Goal: Task Accomplishment & Management: Manage account settings

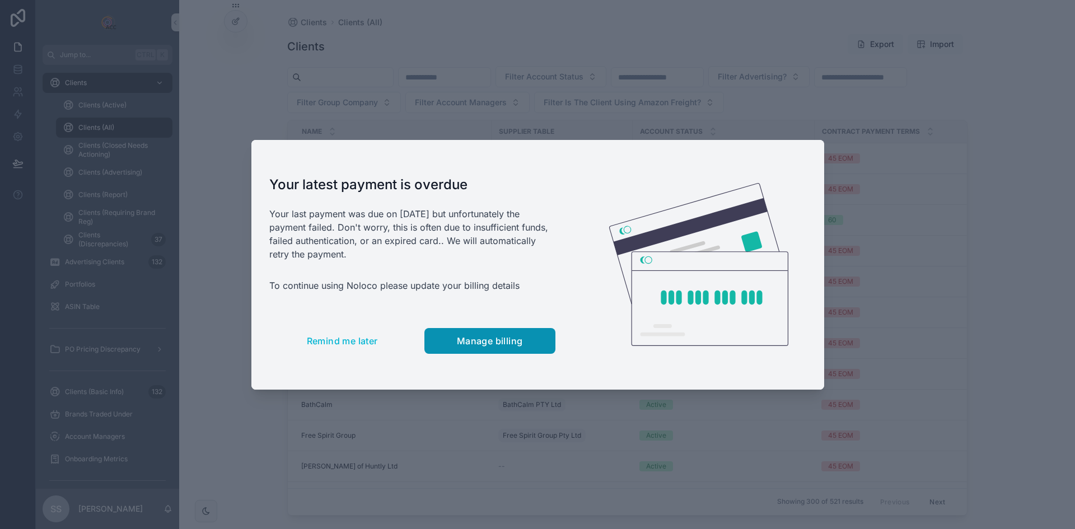
drag, startPoint x: 477, startPoint y: 344, endPoint x: 693, endPoint y: 331, distance: 216.6
click at [477, 344] on span "Manage billing" at bounding box center [490, 341] width 66 height 11
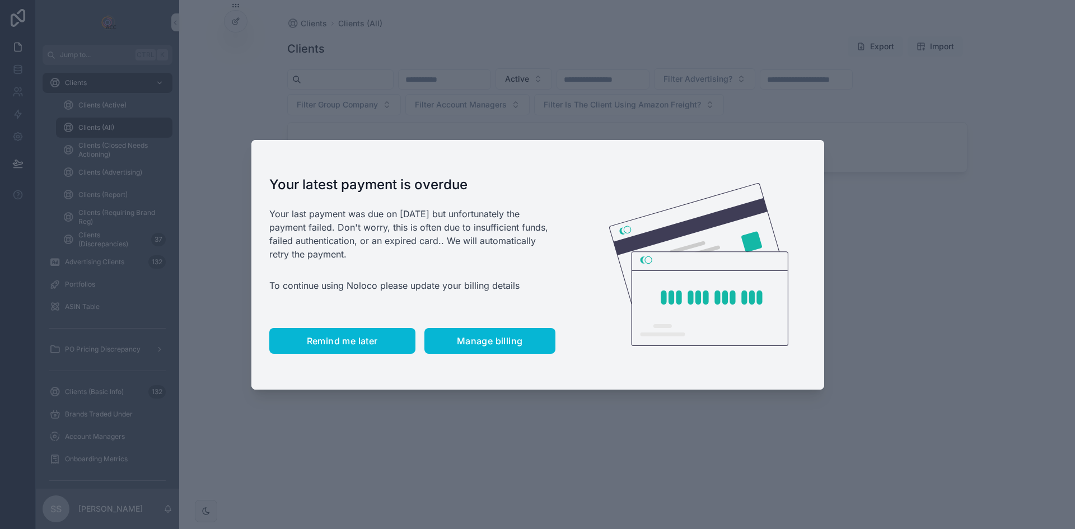
click at [348, 341] on span "Remind me later" at bounding box center [342, 341] width 71 height 11
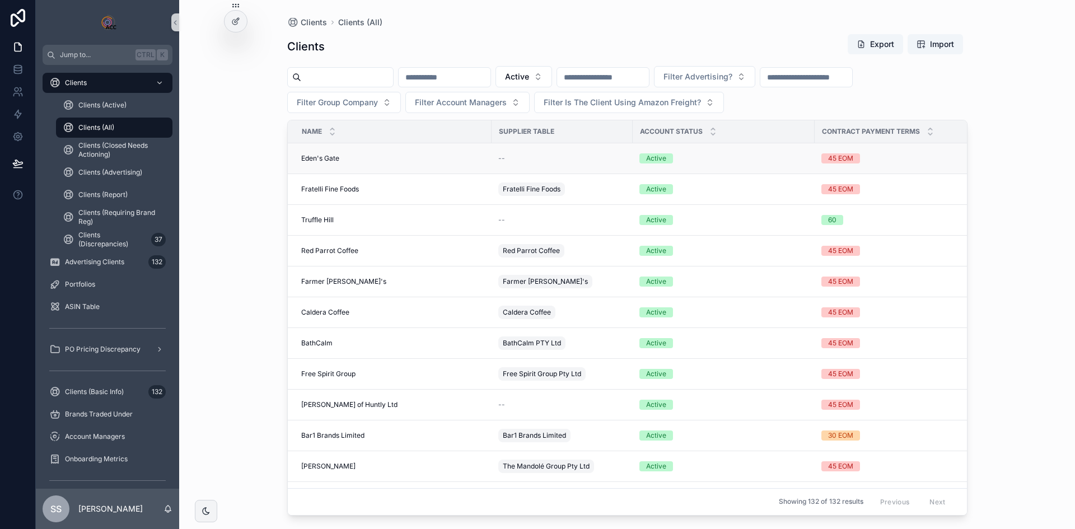
click at [320, 158] on span "Eden's Gate" at bounding box center [320, 158] width 38 height 9
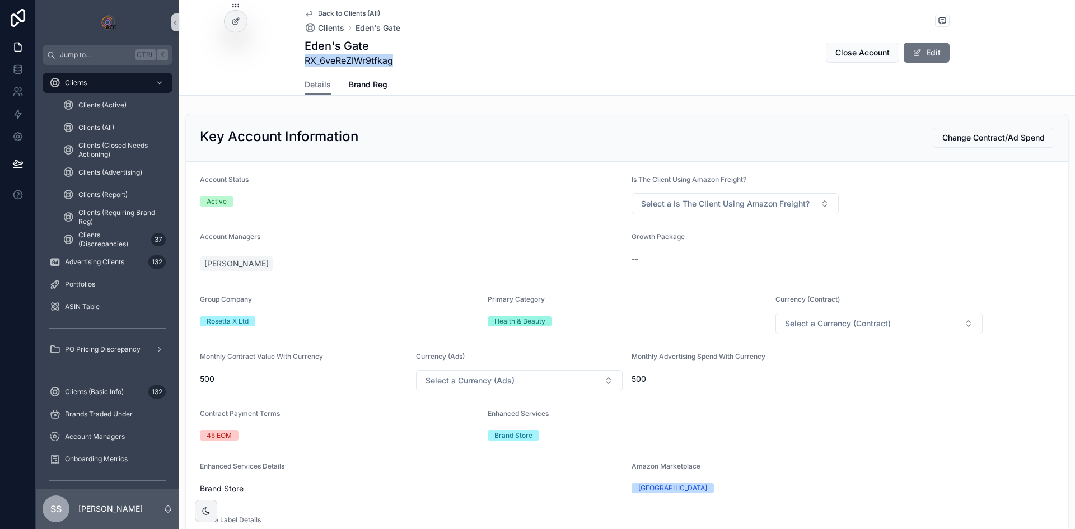
drag, startPoint x: 402, startPoint y: 62, endPoint x: 301, endPoint y: 62, distance: 100.8
click at [305, 62] on div "Eden's Gate RX_6veReZlWr9tfkag Close Account Edit" at bounding box center [627, 52] width 645 height 29
copy span "RX_6veReZlWr9tfkag"
click at [917, 53] on span "scrollable content" at bounding box center [917, 52] width 9 height 9
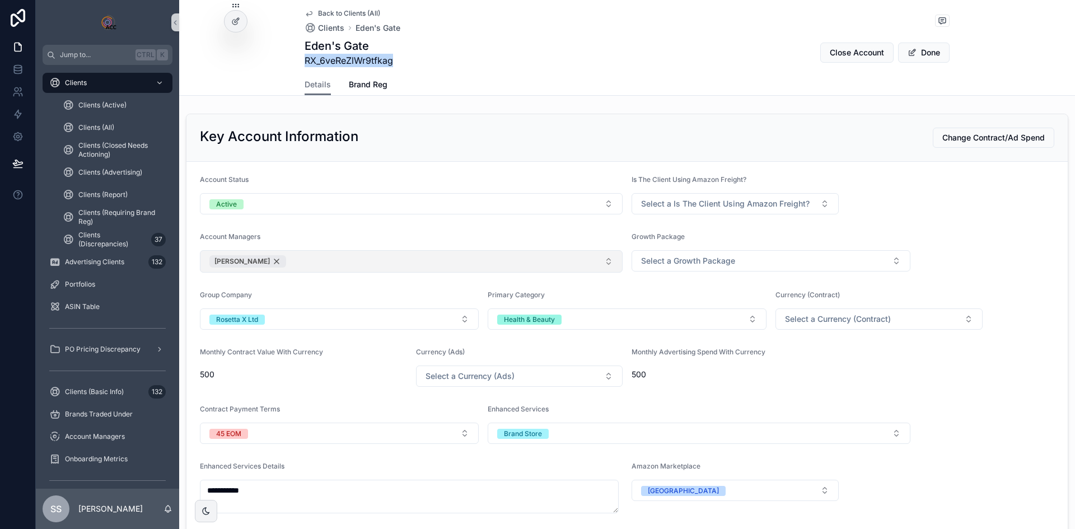
click at [263, 263] on div "[PERSON_NAME]" at bounding box center [247, 261] width 77 height 12
click at [272, 263] on button "Select Button" at bounding box center [411, 259] width 423 height 19
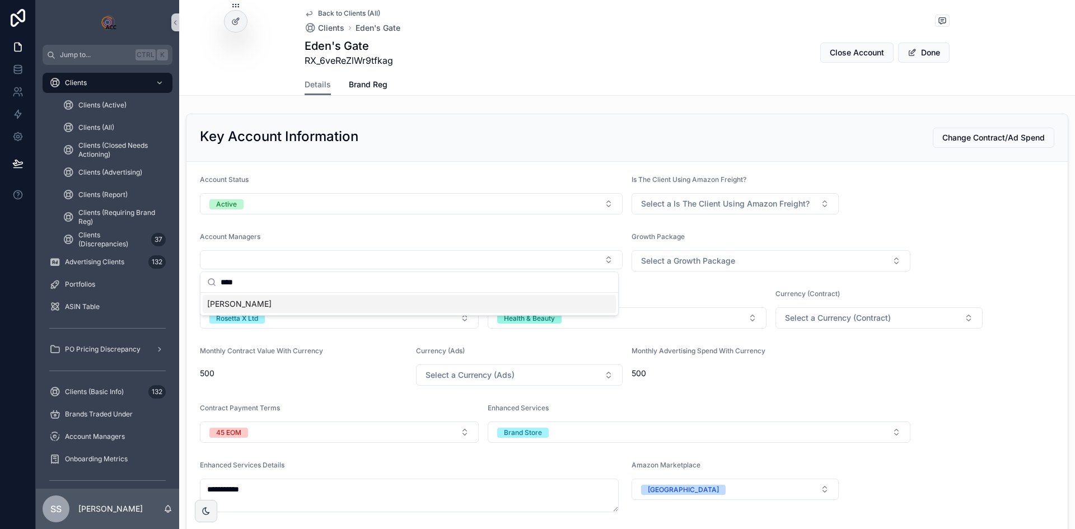
type input "****"
click at [272, 311] on div "Lydia Woodburn" at bounding box center [409, 304] width 413 height 18
click at [347, 384] on div "Monthly Contract Value With Currency 500" at bounding box center [303, 367] width 207 height 39
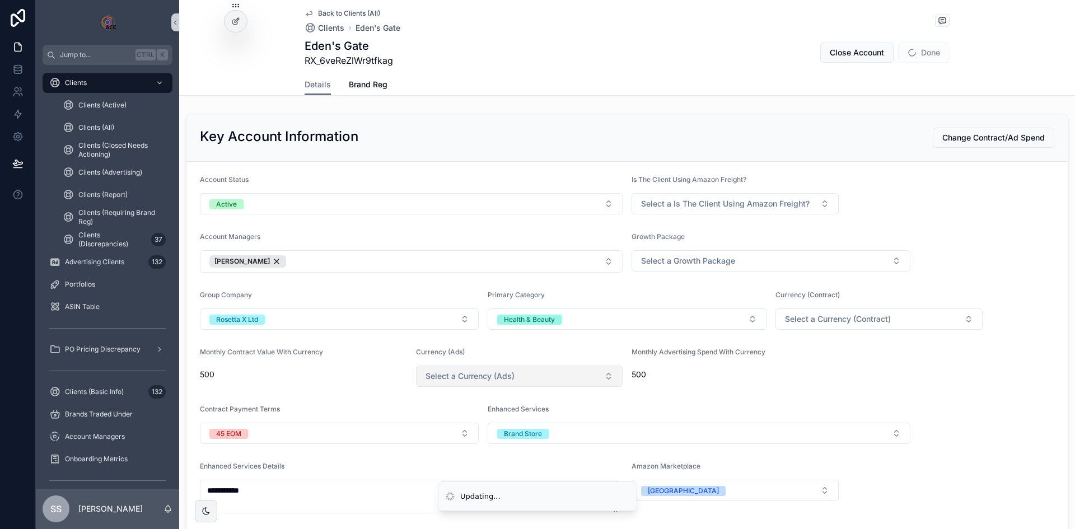
click at [547, 384] on button "Select a Currency (Ads)" at bounding box center [519, 376] width 207 height 21
click at [478, 419] on div "£" at bounding box center [516, 421] width 199 height 17
click at [877, 316] on span "Select a Currency (Contract)" at bounding box center [838, 319] width 106 height 11
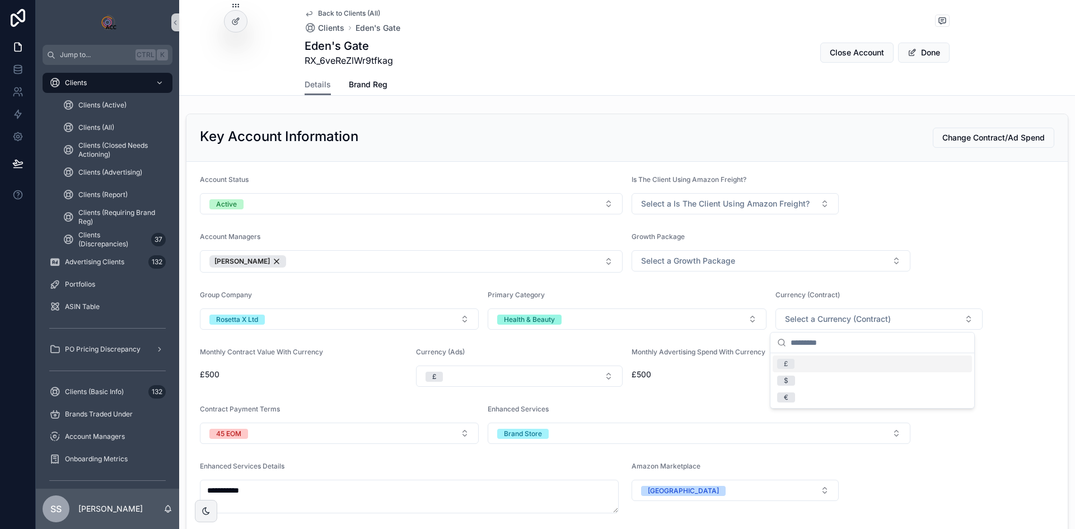
click at [847, 367] on div "£" at bounding box center [872, 364] width 199 height 17
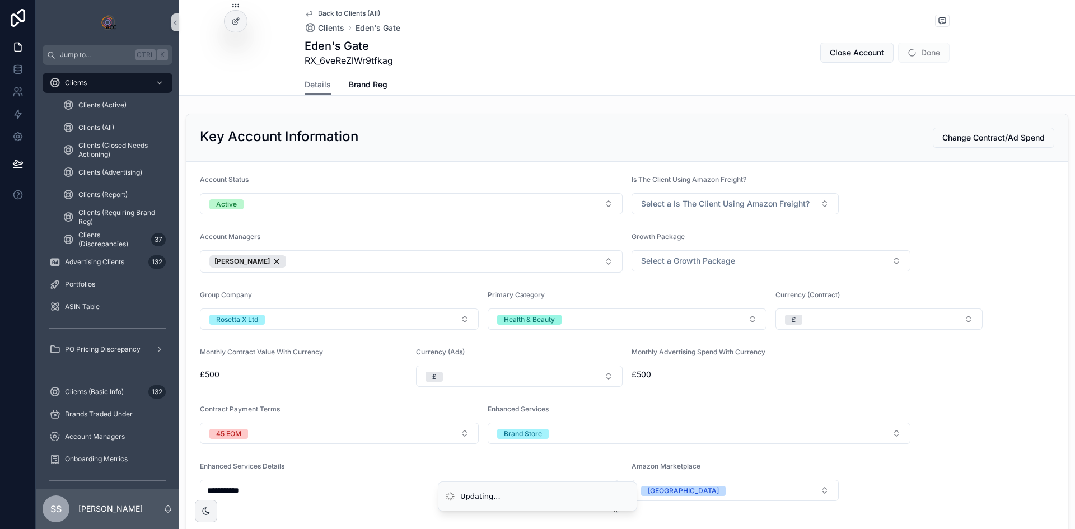
drag, startPoint x: 978, startPoint y: 394, endPoint x: 935, endPoint y: 397, distance: 43.3
click at [977, 394] on form "**********" at bounding box center [628, 379] width 882 height 435
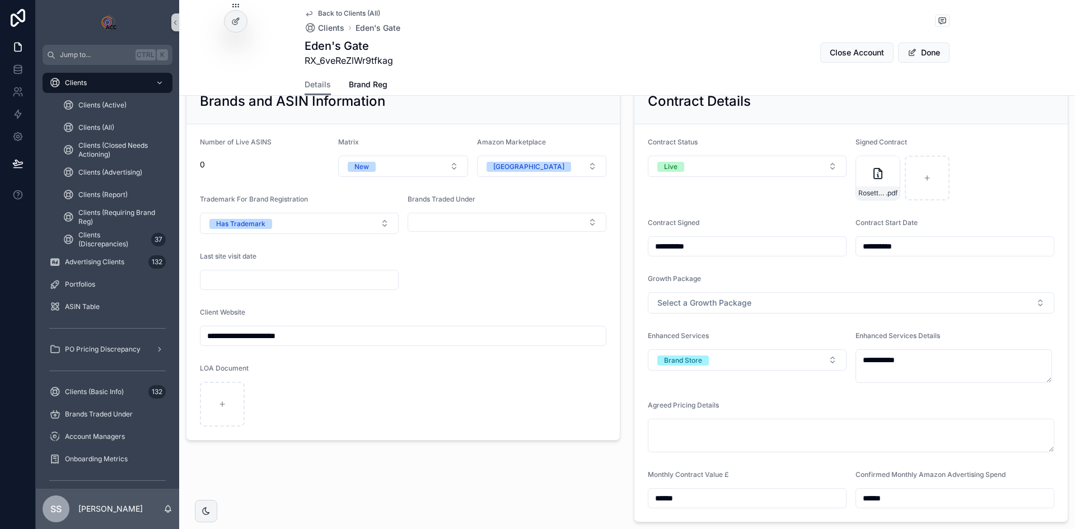
scroll to position [1512, 0]
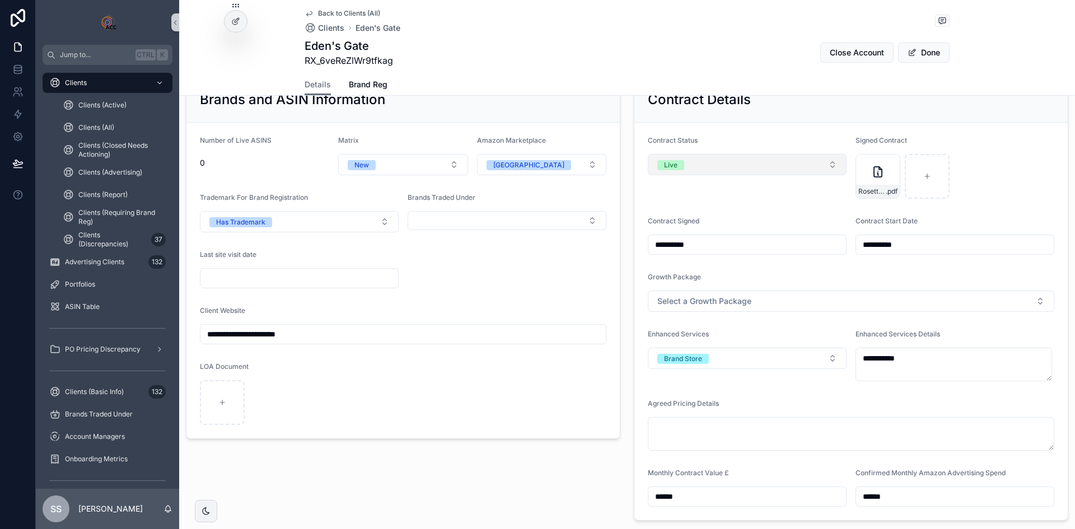
click at [724, 159] on button "Live" at bounding box center [747, 164] width 199 height 21
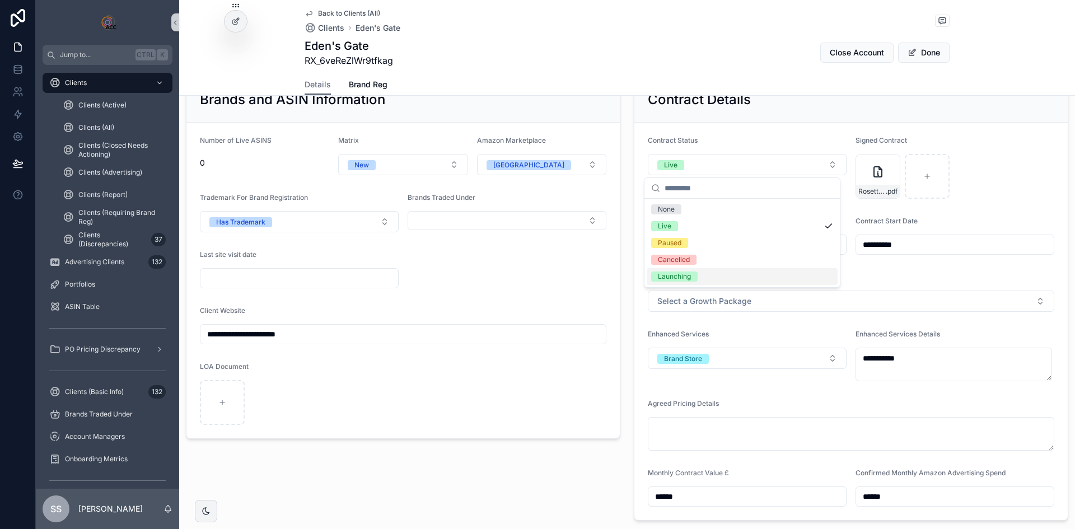
click at [689, 274] on div "Launching" at bounding box center [674, 277] width 33 height 10
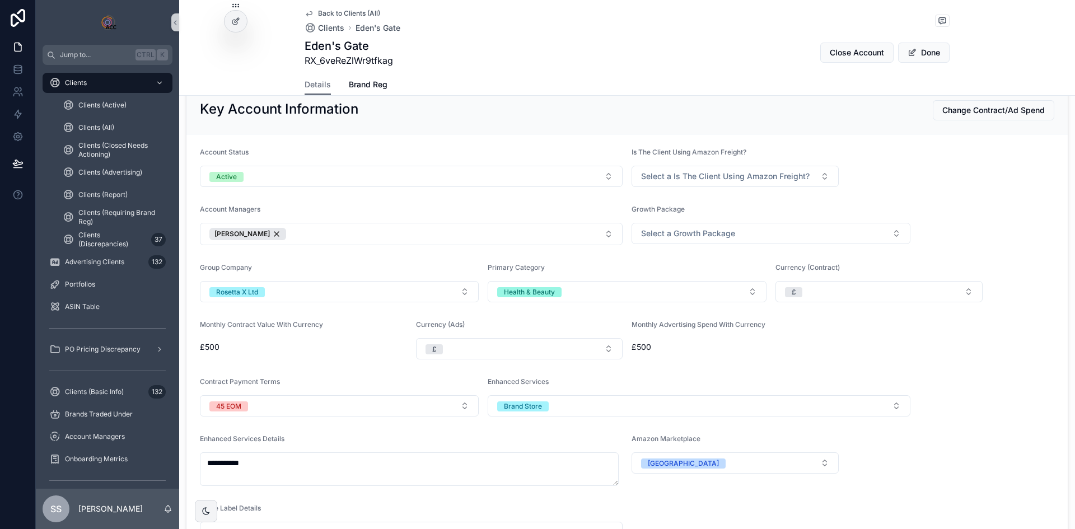
scroll to position [0, 0]
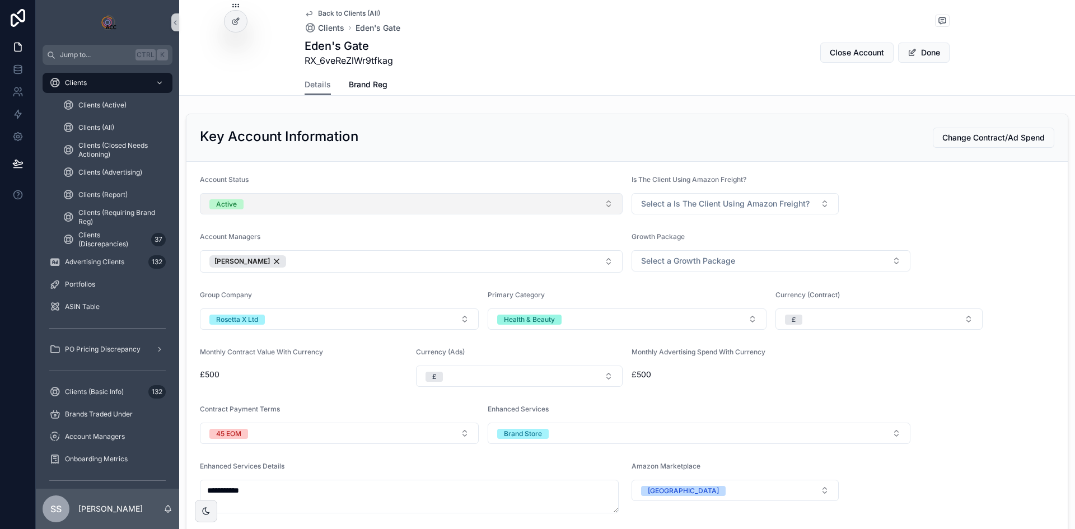
click at [508, 204] on button "Active" at bounding box center [411, 203] width 423 height 21
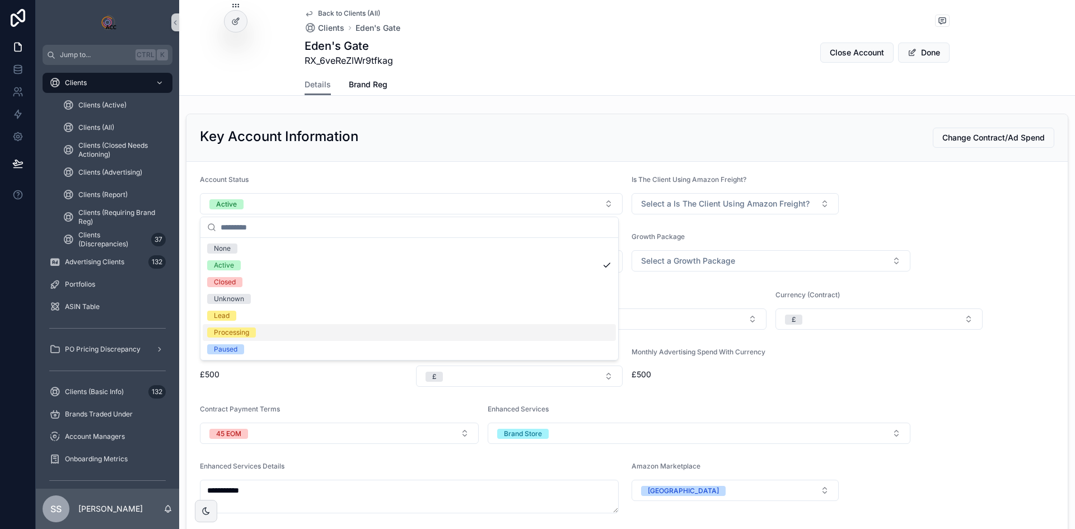
click at [358, 332] on div "Processing" at bounding box center [409, 332] width 413 height 17
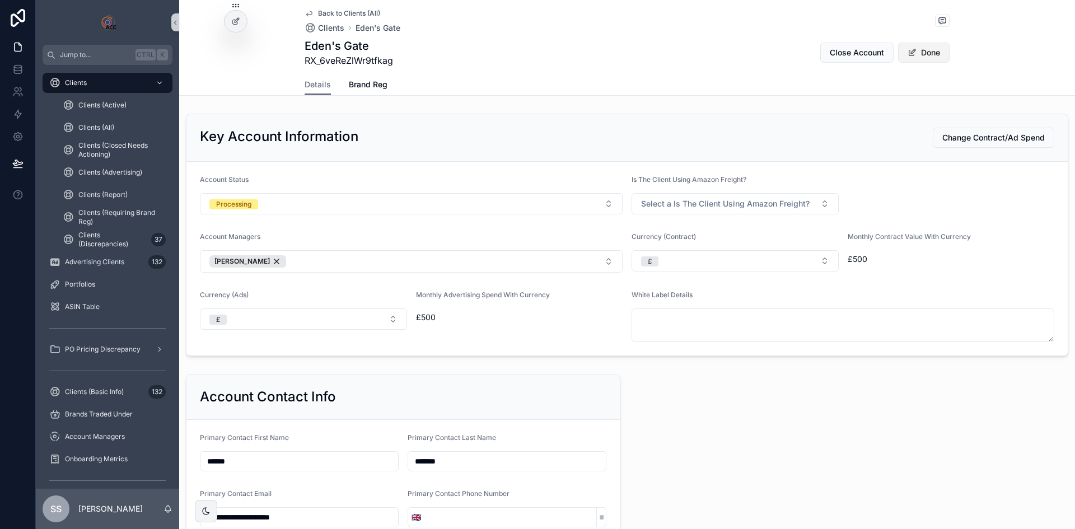
click at [926, 53] on button "Done" at bounding box center [924, 53] width 52 height 20
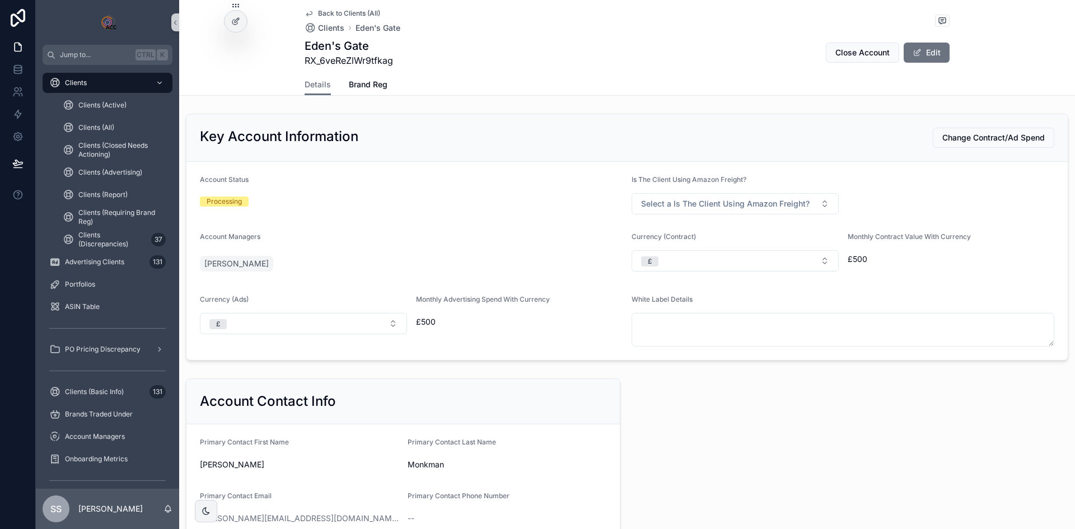
click at [328, 15] on span "Back to Clients (All)" at bounding box center [349, 13] width 62 height 9
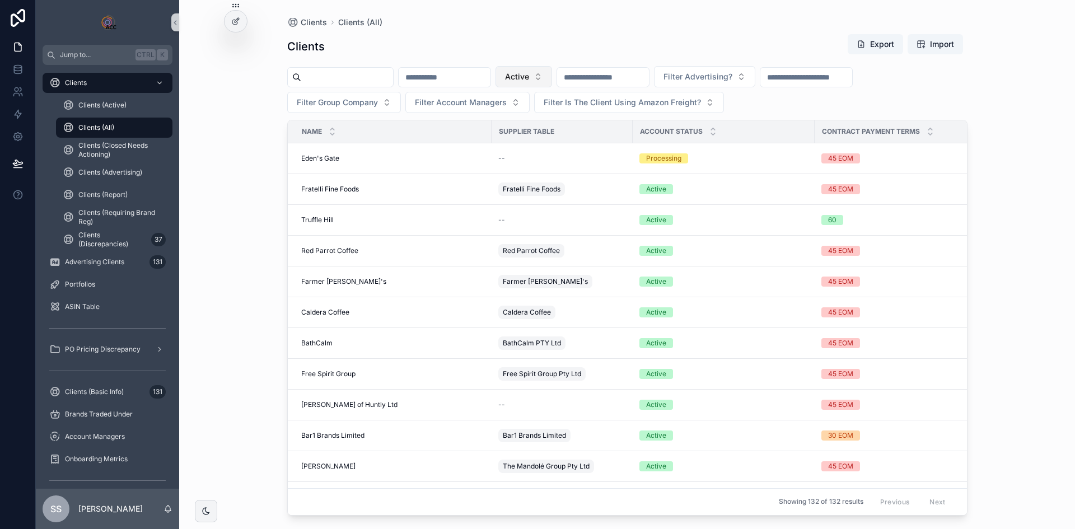
click at [552, 76] on button "Active" at bounding box center [524, 76] width 57 height 21
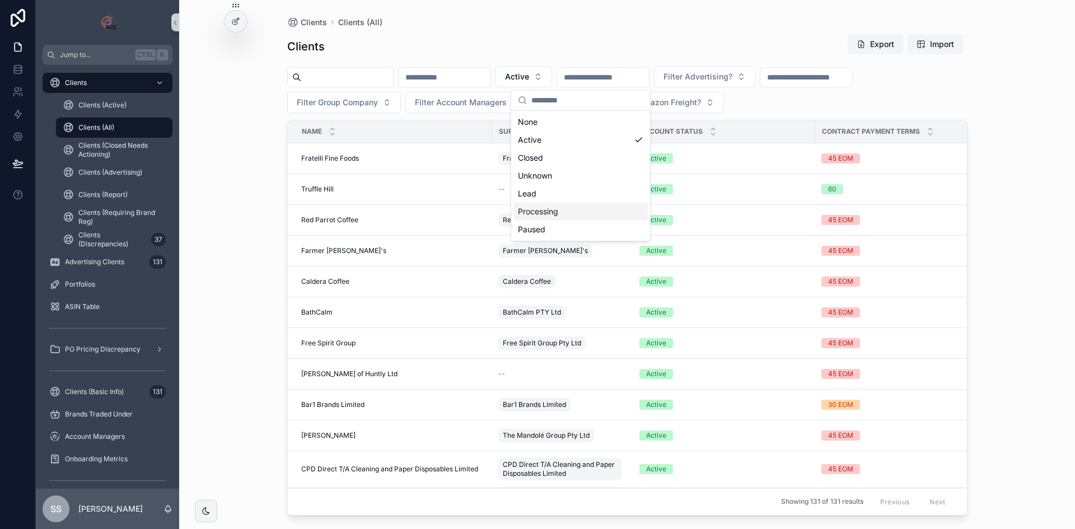
click at [551, 209] on div "Processing" at bounding box center [581, 212] width 134 height 18
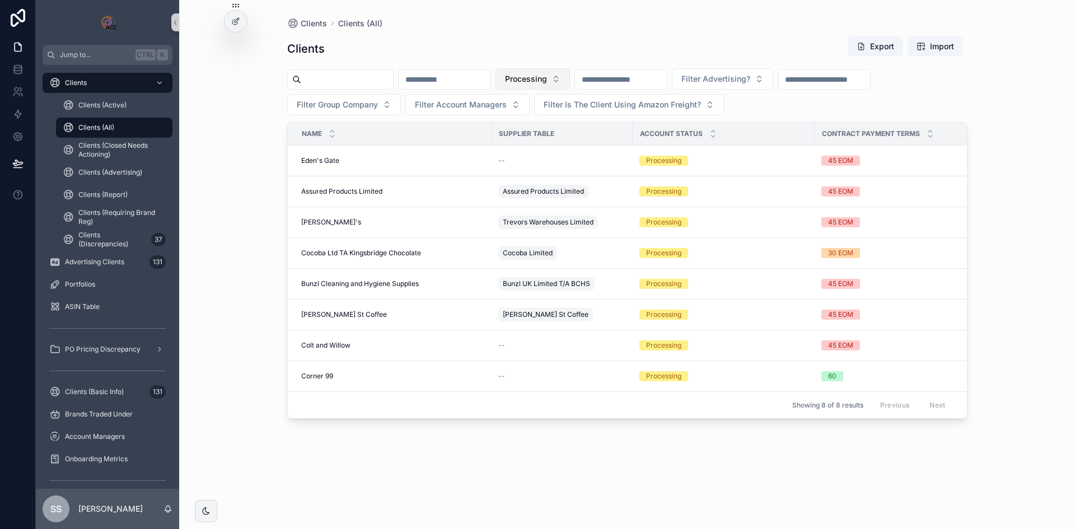
drag, startPoint x: 577, startPoint y: 82, endPoint x: 610, endPoint y: 81, distance: 32.5
click at [547, 82] on span "Processing" at bounding box center [526, 78] width 42 height 11
click at [570, 82] on button "Processing" at bounding box center [533, 78] width 74 height 21
click at [570, 75] on button "Processing" at bounding box center [533, 78] width 74 height 21
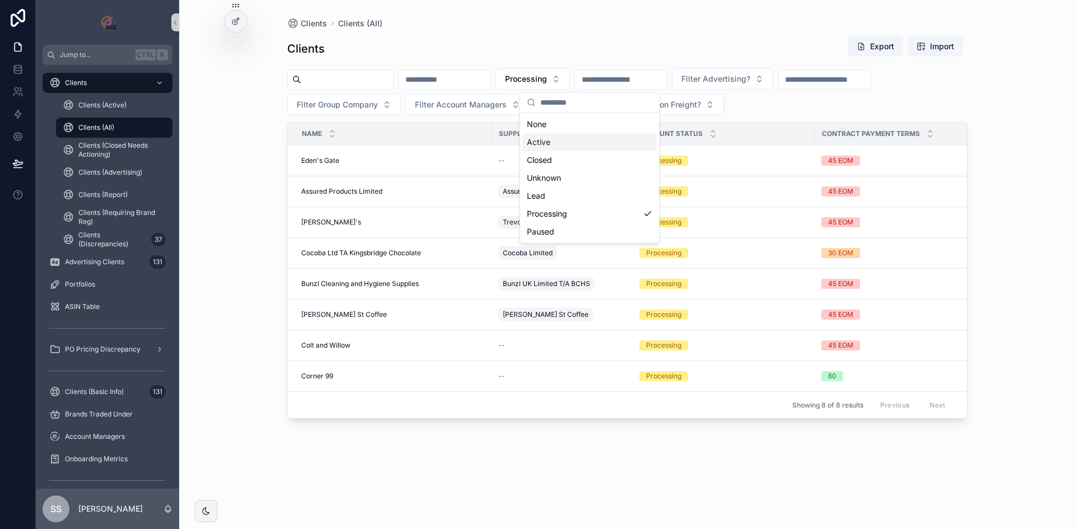
drag, startPoint x: 563, startPoint y: 141, endPoint x: 466, endPoint y: 129, distance: 97.6
click at [563, 141] on div "Active" at bounding box center [590, 142] width 134 height 18
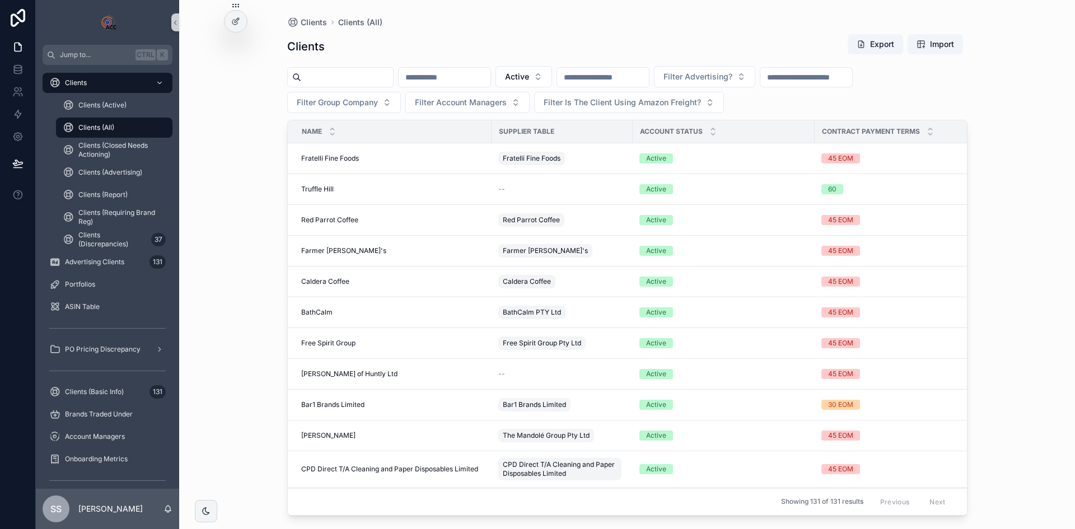
click at [351, 76] on input "scrollable content" at bounding box center [347, 77] width 92 height 16
type input "****"
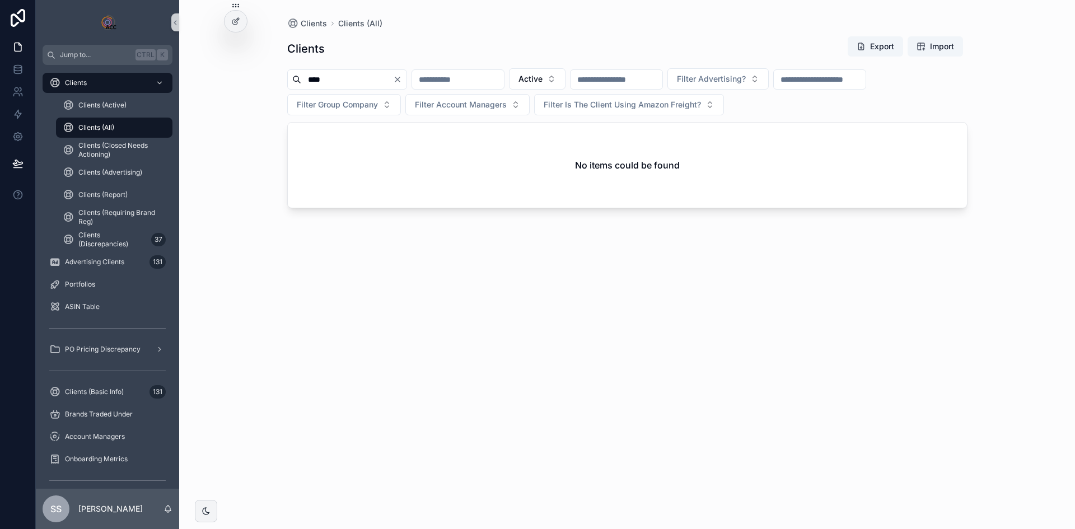
drag, startPoint x: 364, startPoint y: 82, endPoint x: 299, endPoint y: 81, distance: 64.4
click at [296, 81] on div "****" at bounding box center [347, 79] width 120 height 20
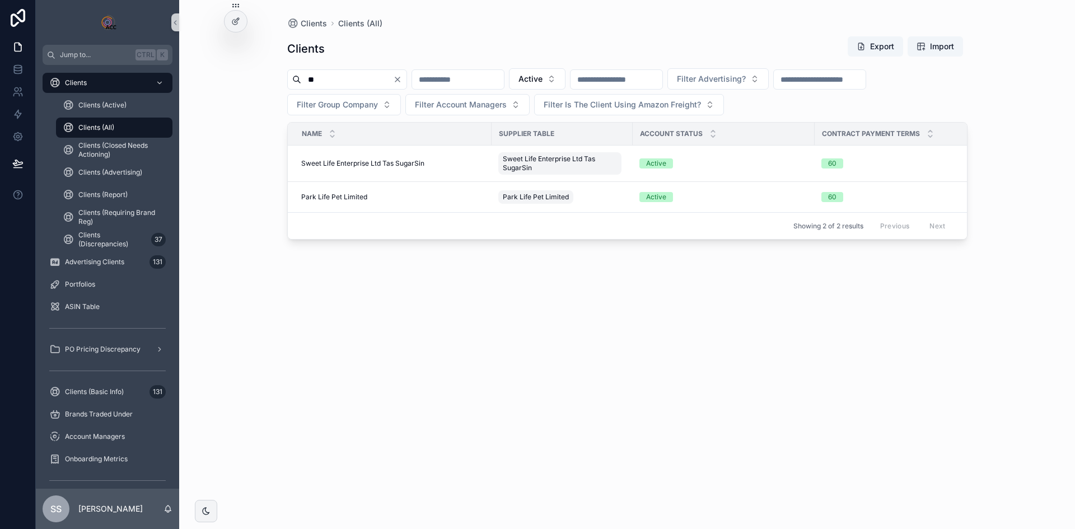
type input "*"
type input "***"
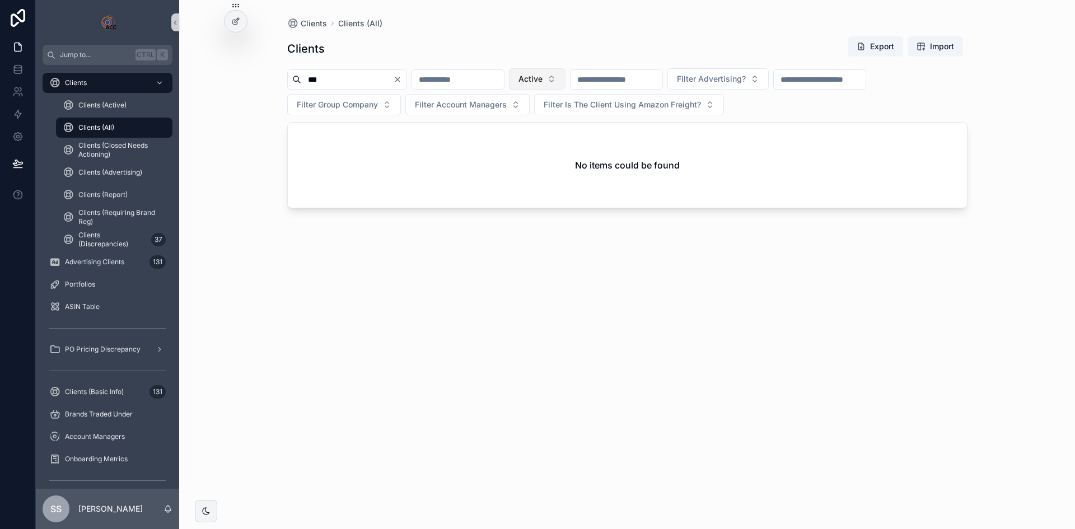
click at [566, 79] on button "Active" at bounding box center [537, 78] width 57 height 21
drag, startPoint x: 359, startPoint y: 82, endPoint x: 272, endPoint y: 72, distance: 87.4
click at [272, 72] on div "Clients Clients (All) Clients Export Import *** Active Filter Advertising? Filt…" at bounding box center [627, 258] width 716 height 516
click at [352, 77] on input "***" at bounding box center [347, 80] width 92 height 16
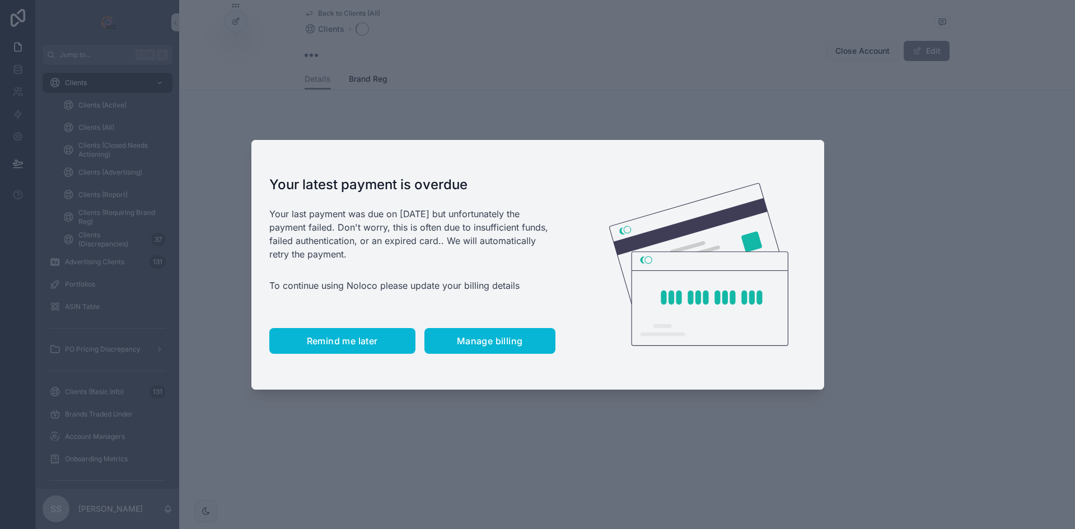
click at [350, 343] on span "Remind me later" at bounding box center [342, 341] width 71 height 11
click at [357, 344] on span "Remind me later" at bounding box center [342, 341] width 71 height 11
click at [352, 338] on span "Remind me later" at bounding box center [342, 341] width 71 height 11
click at [342, 338] on span "Remind me later" at bounding box center [342, 341] width 71 height 11
